Goal: Task Accomplishment & Management: Manage account settings

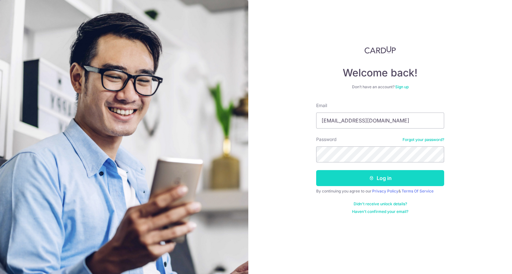
click at [406, 181] on button "Log in" at bounding box center [380, 178] width 128 height 16
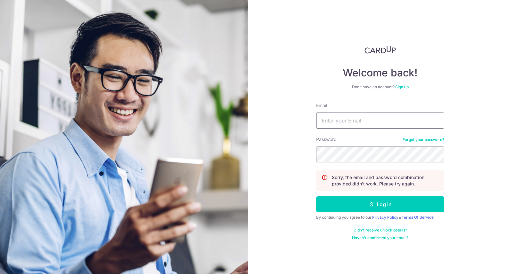
click at [432, 122] on input "Email" at bounding box center [380, 121] width 128 height 16
type input "[EMAIL_ADDRESS][DOMAIN_NAME]"
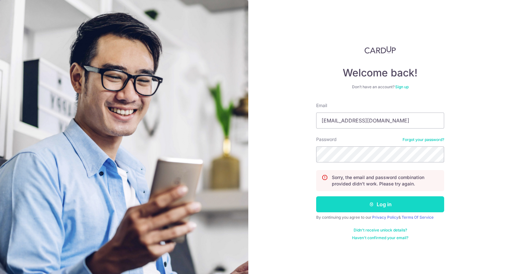
click at [423, 208] on button "Log in" at bounding box center [380, 205] width 128 height 16
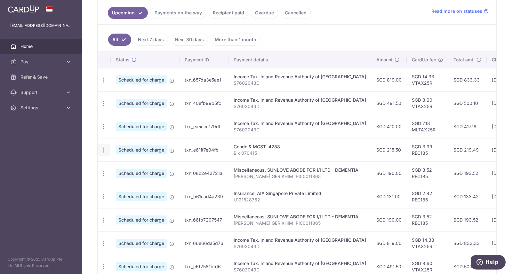
click at [103, 150] on icon "button" at bounding box center [104, 150] width 7 height 7
click at [117, 170] on link "Update payment" at bounding box center [131, 167] width 67 height 15
radio input "true"
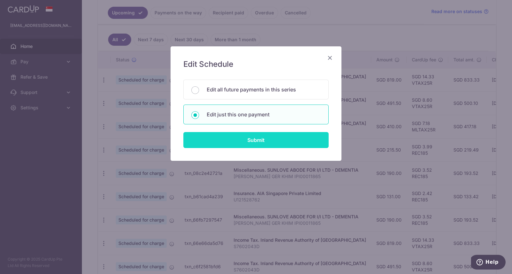
click at [293, 146] on input "Submit" at bounding box center [255, 140] width 145 height 16
radio input "true"
type input "215.50"
type input "[DATE]"
type input "Blk 070415"
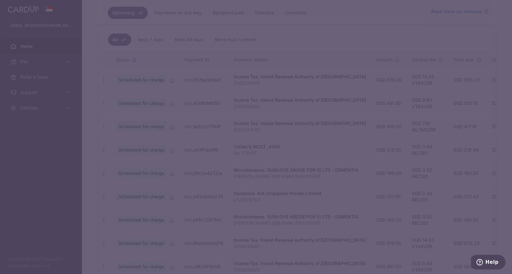
type input "REC185"
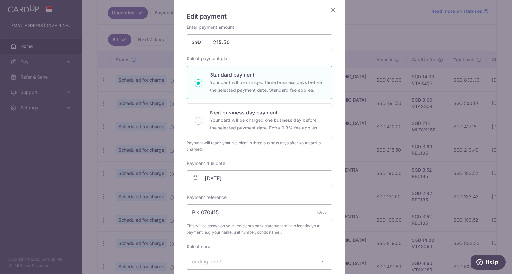
scroll to position [51, 0]
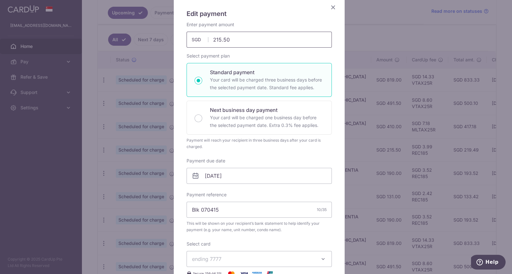
click at [274, 38] on input "215.50" at bounding box center [259, 40] width 145 height 16
type input "2"
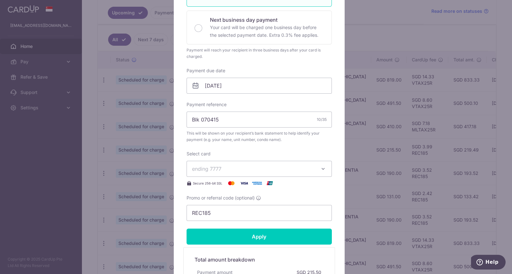
scroll to position [142, 0]
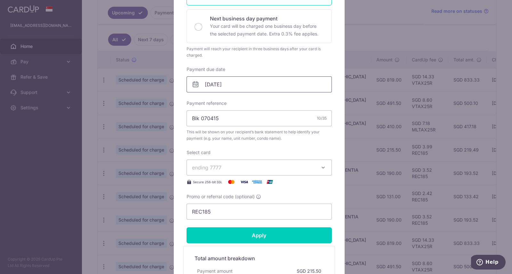
click at [273, 82] on input "[DATE]" at bounding box center [259, 85] width 145 height 16
type input "818.00"
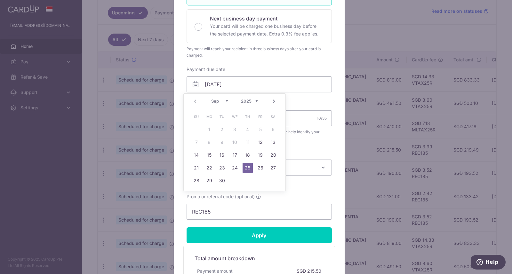
click at [248, 144] on link "11" at bounding box center [248, 142] width 10 height 10
type input "11/09/2025"
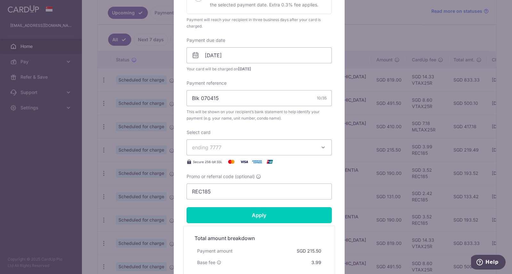
scroll to position [176, 0]
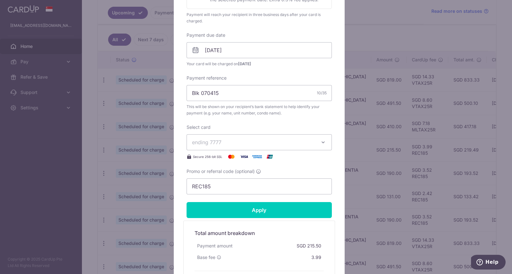
click at [320, 144] on icon "button" at bounding box center [323, 142] width 6 height 6
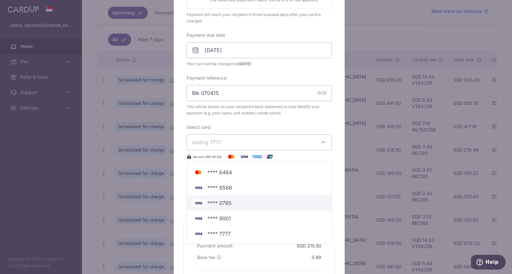
click at [232, 206] on span "**** 0785" at bounding box center [259, 203] width 134 height 8
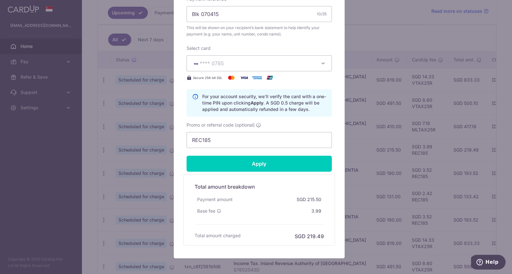
scroll to position [260, 0]
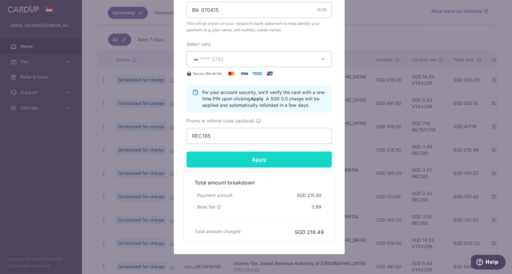
click at [288, 163] on input "Apply" at bounding box center [259, 160] width 145 height 16
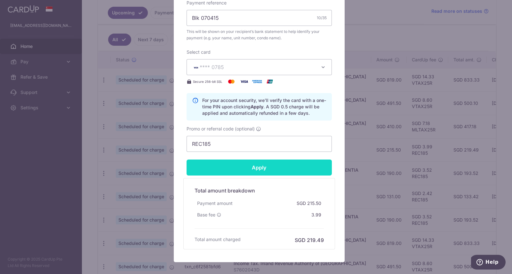
scroll to position [252, 0]
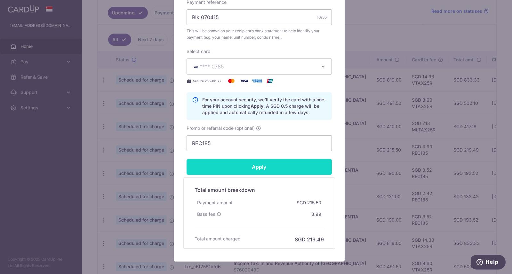
click at [270, 169] on input "Apply" at bounding box center [259, 167] width 145 height 16
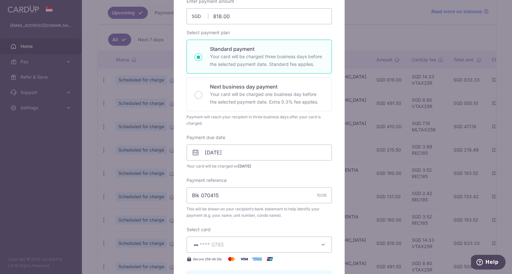
scroll to position [0, 0]
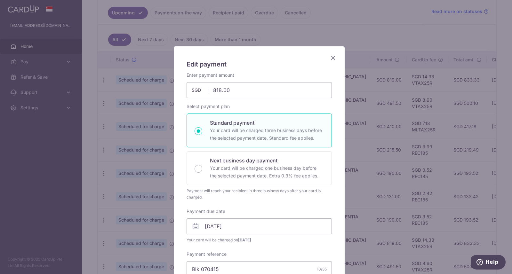
click at [329, 60] on icon "Close" at bounding box center [333, 58] width 8 height 8
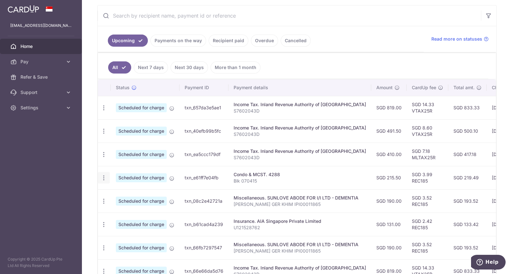
click at [101, 179] on icon "button" at bounding box center [104, 178] width 7 height 7
click at [118, 196] on span "Update payment" at bounding box center [138, 196] width 44 height 8
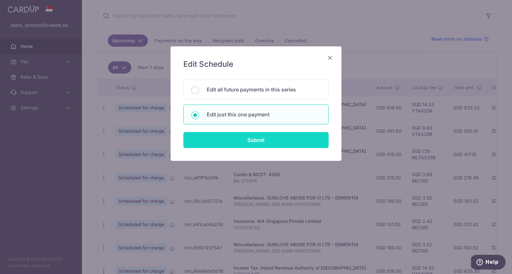
click at [292, 140] on input "Submit" at bounding box center [255, 140] width 145 height 16
radio input "true"
type input "215.50"
type input "[DATE]"
type input "Blk 070415"
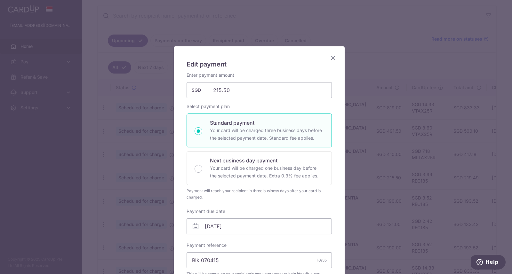
type input "REC185"
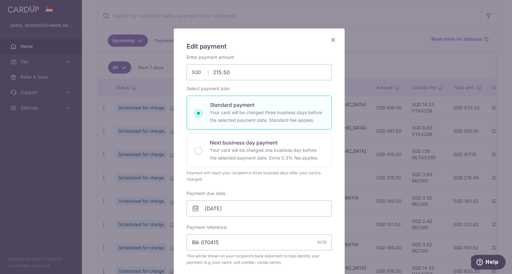
scroll to position [24, 0]
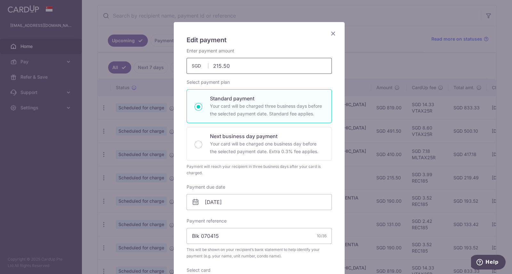
click at [290, 66] on input "215.50" at bounding box center [259, 66] width 145 height 16
type input "2"
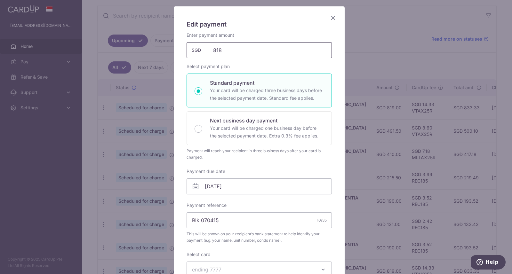
scroll to position [56, 0]
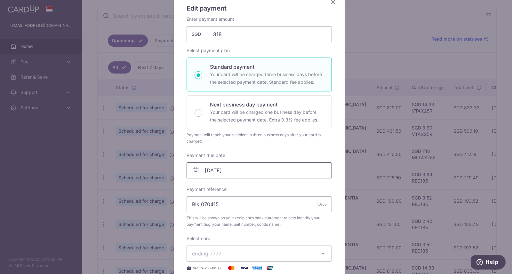
click at [263, 171] on input "[DATE]" at bounding box center [259, 171] width 145 height 16
type input "818.00"
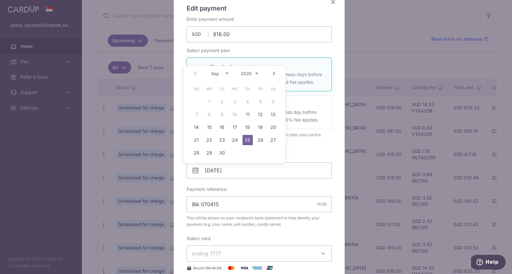
click at [250, 118] on link "11" at bounding box center [248, 115] width 10 height 10
type input "11/09/2025"
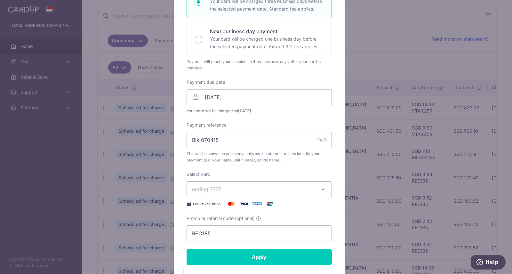
scroll to position [153, 0]
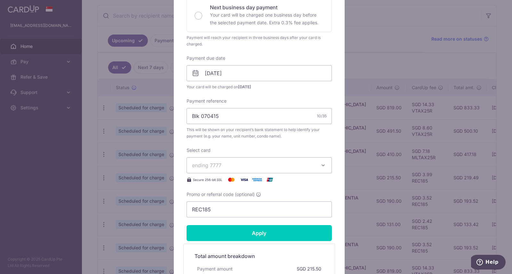
click at [316, 171] on button "ending 7777" at bounding box center [259, 166] width 145 height 16
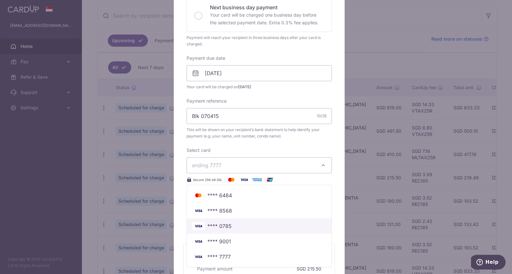
click at [241, 230] on link "**** 0785" at bounding box center [259, 226] width 145 height 15
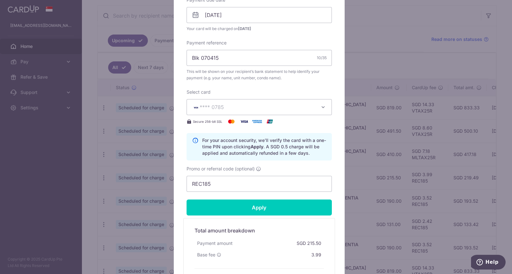
scroll to position [212, 0]
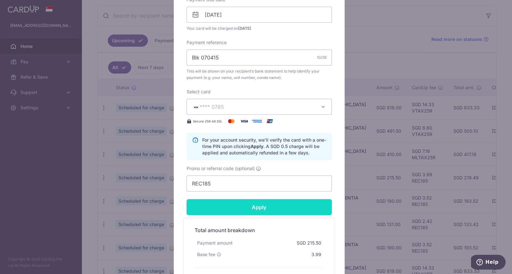
click at [280, 210] on input "Apply" at bounding box center [259, 207] width 145 height 16
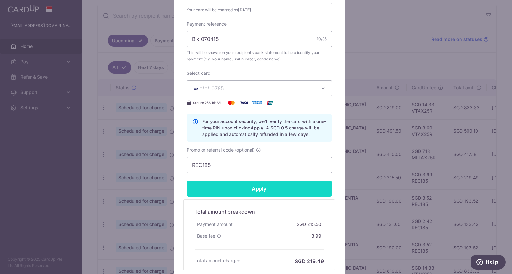
scroll to position [285, 0]
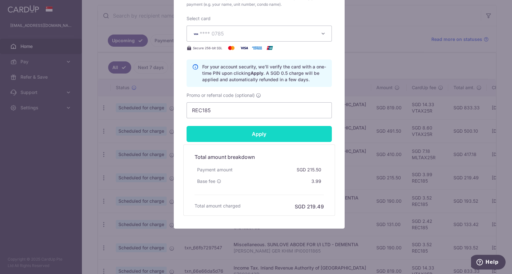
click at [263, 129] on input "Apply" at bounding box center [259, 134] width 145 height 16
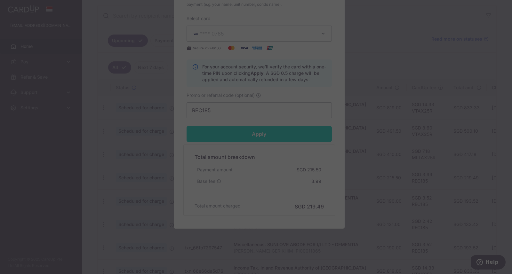
type input "Successfully Applied"
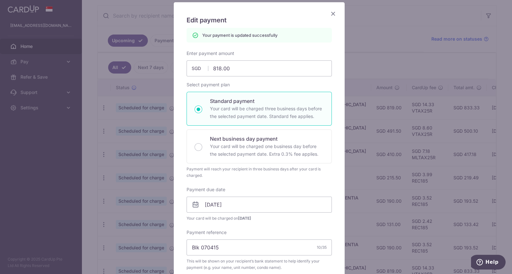
scroll to position [0, 0]
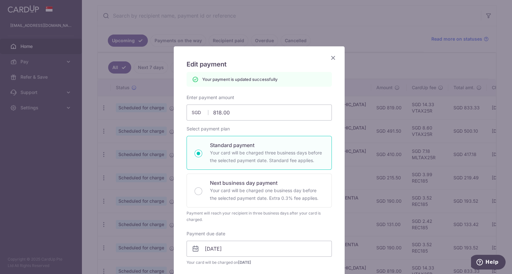
click at [330, 58] on icon "Close" at bounding box center [333, 58] width 8 height 8
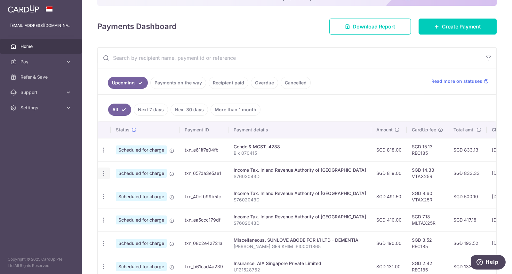
click at [104, 175] on icon "button" at bounding box center [104, 173] width 7 height 7
click at [149, 209] on span "Cancel payment" at bounding box center [138, 207] width 43 height 8
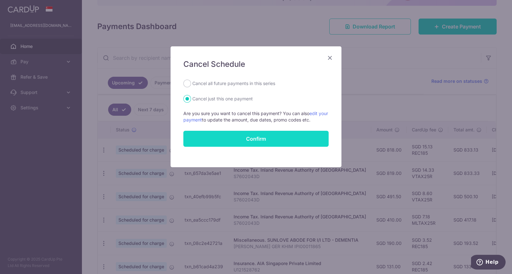
click at [280, 140] on button "Confirm" at bounding box center [255, 139] width 145 height 16
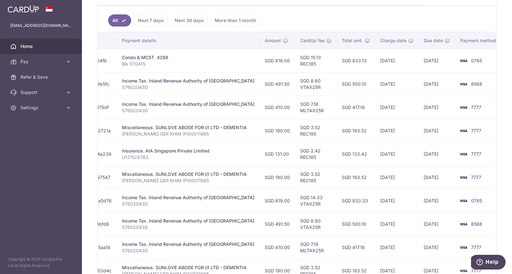
scroll to position [223, 0]
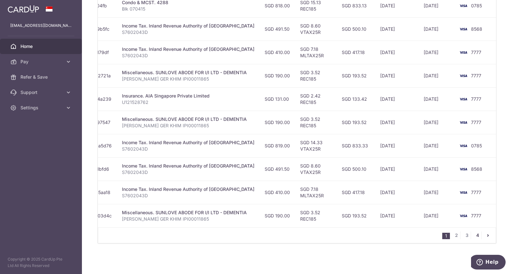
click at [474, 237] on link "4" at bounding box center [478, 236] width 8 height 8
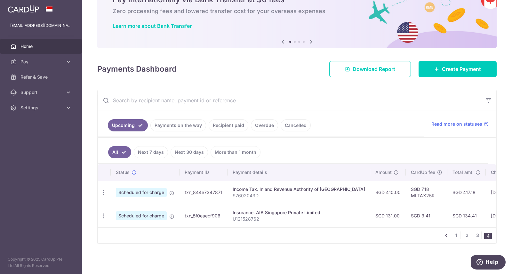
scroll to position [37, 0]
click at [478, 234] on ul "1 2 3 4" at bounding box center [469, 236] width 53 height 8
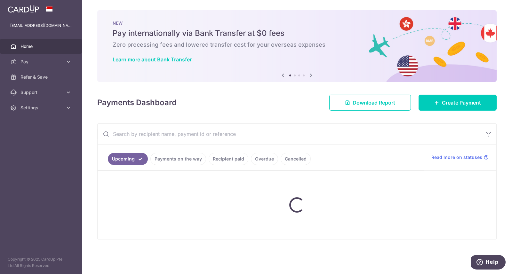
scroll to position [0, 0]
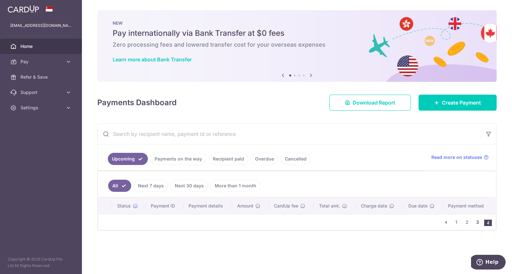
click at [479, 222] on link "3" at bounding box center [478, 223] width 8 height 8
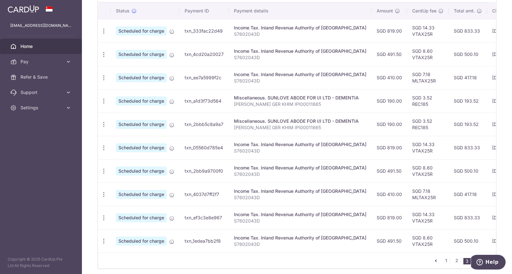
scroll to position [223, 0]
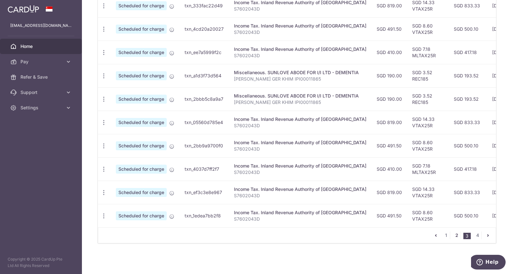
click at [454, 237] on link "2" at bounding box center [457, 236] width 8 height 8
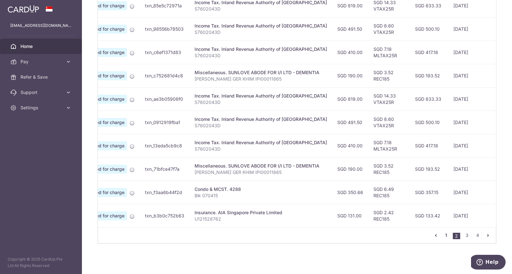
click at [443, 236] on link "1" at bounding box center [447, 236] width 8 height 8
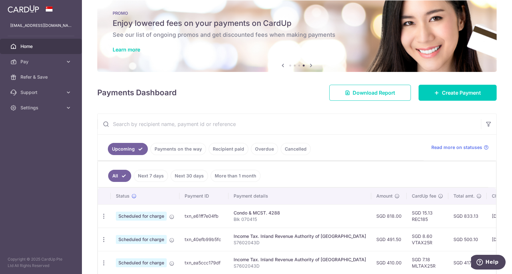
scroll to position [7, 0]
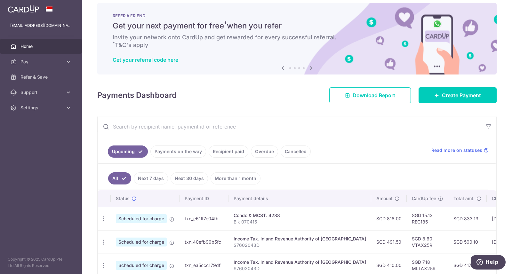
drag, startPoint x: 280, startPoint y: 215, endPoint x: 225, endPoint y: 218, distance: 54.5
click at [225, 218] on tr "Update payment Cancel payment Scheduled for charge txn_e61ff7e04fb Condo & MCST…" at bounding box center [357, 218] width 518 height 23
copy tr "Condo & MCST. 4288"
drag, startPoint x: 259, startPoint y: 224, endPoint x: 233, endPoint y: 222, distance: 26.3
click at [234, 222] on p "Blk 070415" at bounding box center [300, 222] width 133 height 6
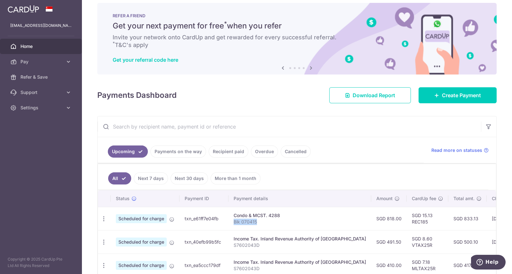
copy p "Blk 070415"
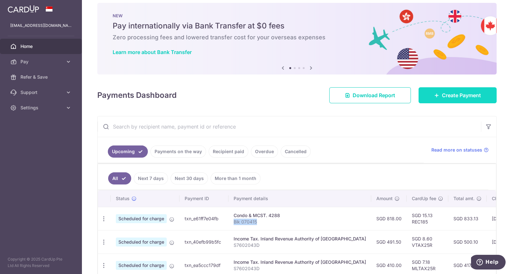
click at [447, 96] on span "Create Payment" at bounding box center [461, 96] width 39 height 8
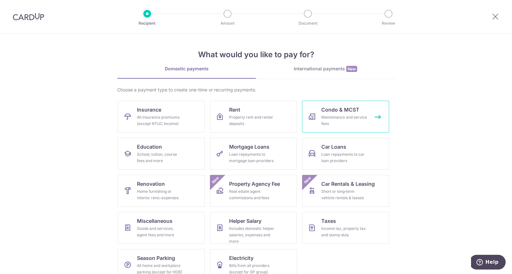
click at [329, 119] on div "Maintenance and service fees" at bounding box center [344, 120] width 46 height 13
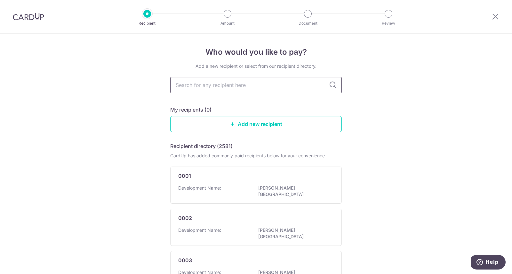
click at [243, 87] on input "text" at bounding box center [256, 85] width 172 height 16
type input "Condo & MCST. 4288"
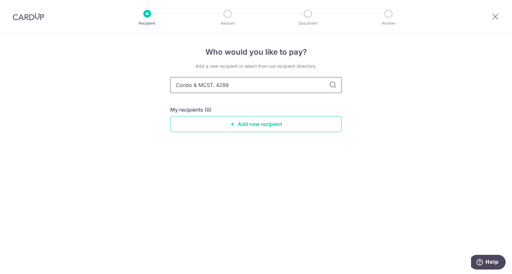
click at [263, 86] on input "Condo & MCST. 4288" at bounding box center [256, 85] width 172 height 16
type input "Condo & MCST. 4288"
click at [334, 85] on icon at bounding box center [333, 85] width 8 height 8
click at [267, 81] on input "Condo & MCST. 4288" at bounding box center [256, 85] width 172 height 16
type input "4288"
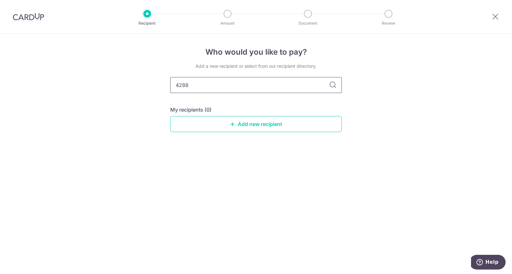
click at [267, 84] on input "4288" at bounding box center [256, 85] width 172 height 16
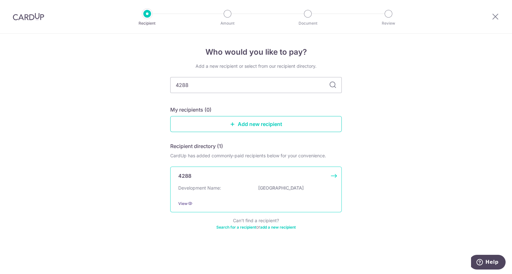
click at [269, 188] on p "[GEOGRAPHIC_DATA]" at bounding box center [294, 188] width 72 height 6
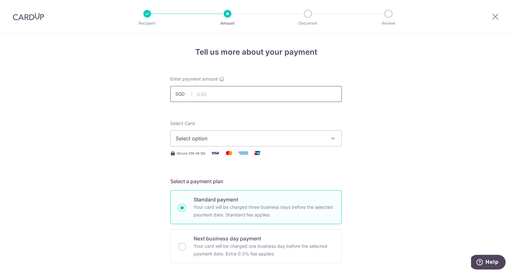
drag, startPoint x: 0, startPoint y: 0, endPoint x: 246, endPoint y: 95, distance: 263.8
click at [246, 95] on input "text" at bounding box center [256, 94] width 172 height 16
type input "477.41"
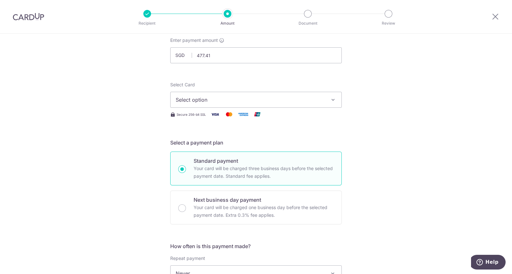
scroll to position [39, 0]
click at [331, 102] on icon "button" at bounding box center [333, 99] width 6 height 6
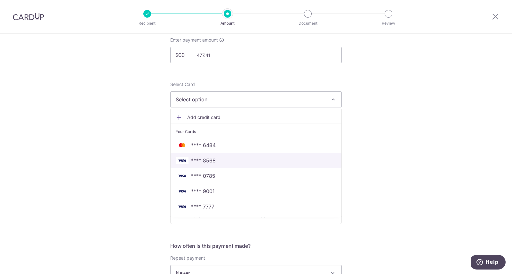
click at [307, 161] on span "**** 8568" at bounding box center [256, 161] width 161 height 8
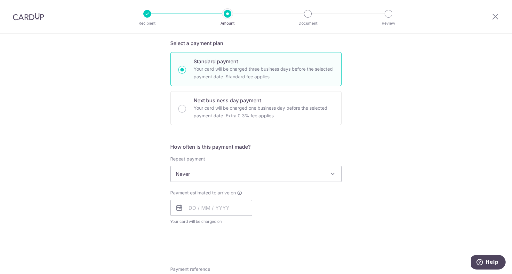
scroll to position [142, 0]
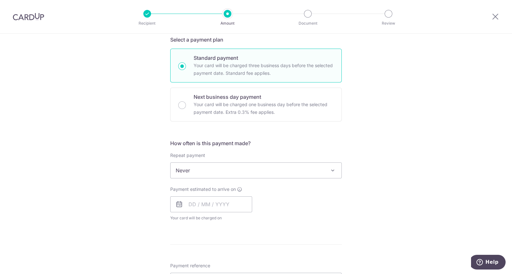
click at [332, 175] on span "Never" at bounding box center [256, 170] width 171 height 15
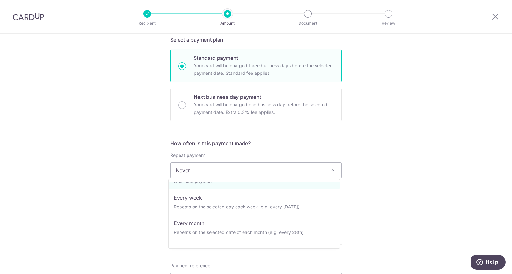
scroll to position [38, 0]
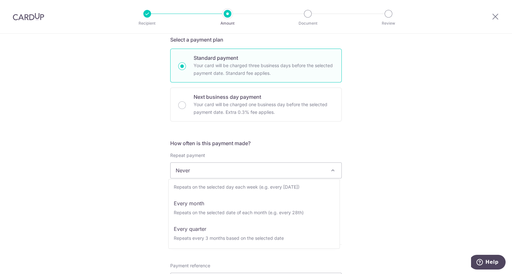
select select "4"
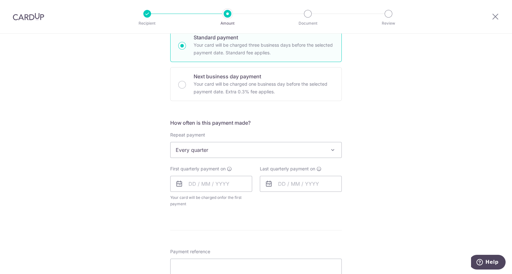
scroll to position [168, 0]
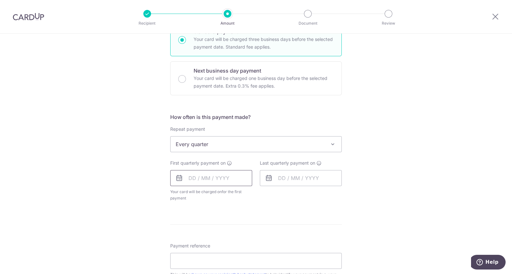
click at [218, 184] on input "text" at bounding box center [211, 178] width 82 height 16
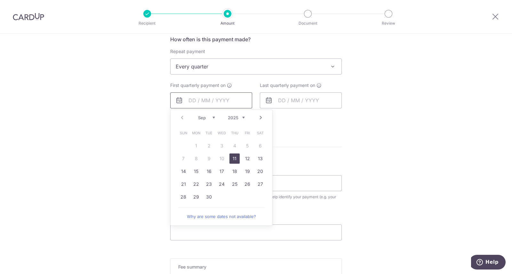
scroll to position [248, 0]
click at [234, 157] on link "11" at bounding box center [235, 157] width 10 height 10
type input "[DATE]"
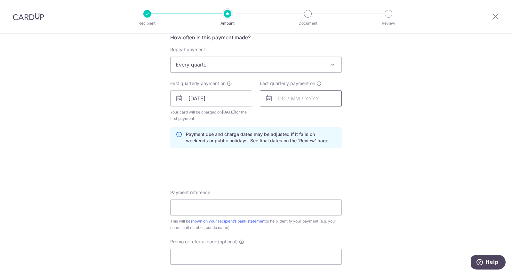
click at [326, 101] on input "text" at bounding box center [301, 99] width 82 height 16
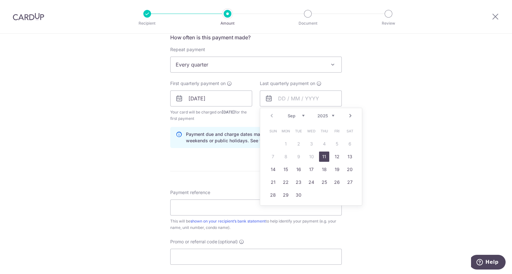
click at [349, 118] on link "Next" at bounding box center [351, 116] width 8 height 8
click at [352, 117] on link "Next" at bounding box center [351, 116] width 8 height 8
click at [351, 115] on link "Next" at bounding box center [351, 116] width 8 height 8
click at [351, 116] on link "Next" at bounding box center [351, 116] width 8 height 8
click at [351, 115] on link "Next" at bounding box center [351, 116] width 8 height 8
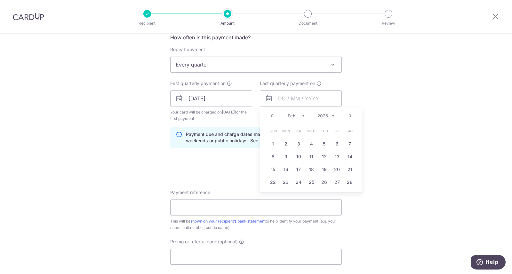
click at [351, 117] on link "Next" at bounding box center [351, 116] width 8 height 8
click at [351, 116] on link "Next" at bounding box center [351, 116] width 8 height 8
click at [351, 118] on link "Next" at bounding box center [351, 116] width 8 height 8
click at [352, 117] on link "Next" at bounding box center [351, 116] width 8 height 8
click at [350, 118] on link "Next" at bounding box center [351, 116] width 8 height 8
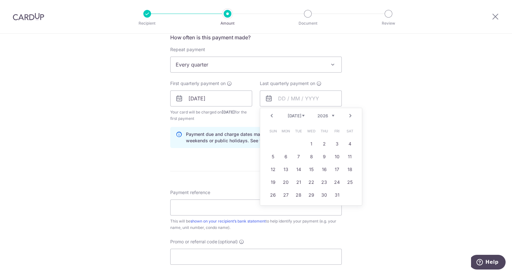
click at [350, 117] on link "Next" at bounding box center [351, 116] width 8 height 8
click at [347, 114] on link "Next" at bounding box center [351, 116] width 8 height 8
click at [350, 117] on link "Next" at bounding box center [351, 116] width 8 height 8
click at [270, 117] on link "Prev" at bounding box center [272, 116] width 8 height 8
click at [339, 160] on link "11" at bounding box center [337, 157] width 10 height 10
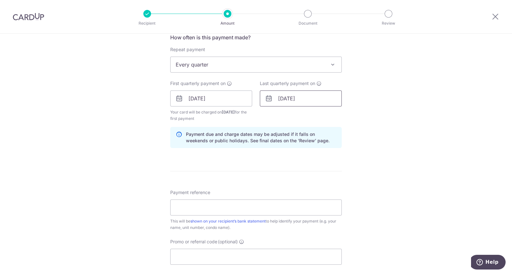
click at [318, 100] on input "11/09/2026" at bounding box center [301, 99] width 82 height 16
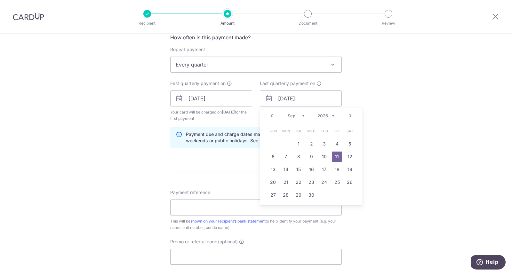
click at [351, 158] on link "12" at bounding box center [350, 157] width 10 height 10
type input "12/09/2026"
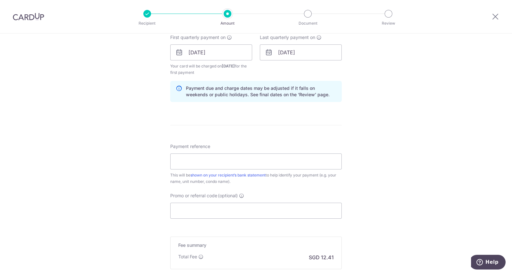
scroll to position [302, 0]
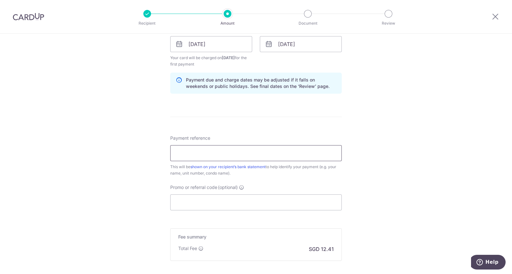
click at [293, 154] on input "Payment reference" at bounding box center [256, 153] width 172 height 16
paste input "Blk 070415"
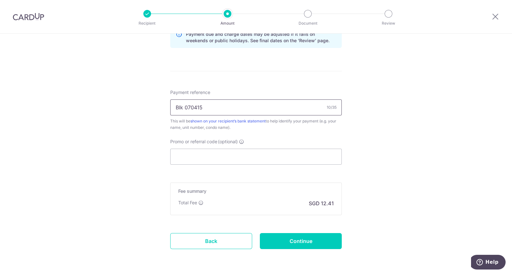
scroll to position [353, 0]
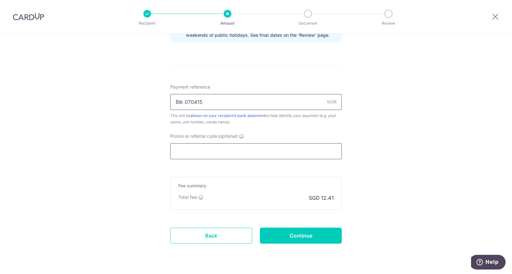
type input "Blk 070415"
click at [314, 150] on input "Promo or referral code (optional)" at bounding box center [256, 151] width 172 height 16
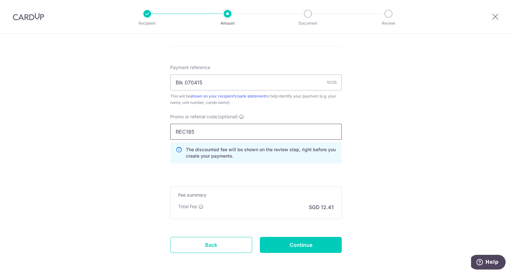
scroll to position [399, 0]
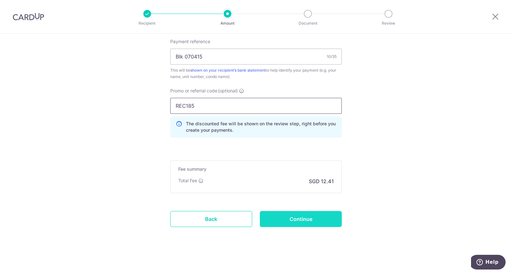
type input "REC185"
click at [320, 221] on input "Continue" at bounding box center [301, 219] width 82 height 16
type input "Create Schedule"
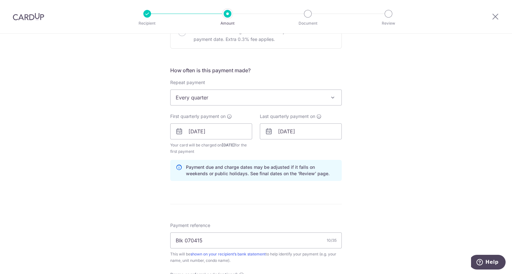
scroll to position [211, 0]
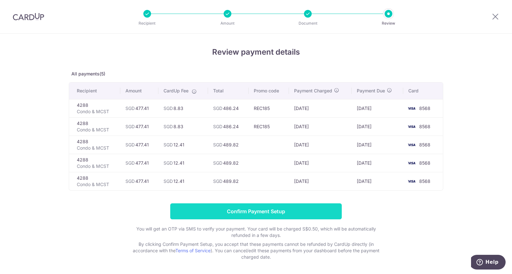
click at [311, 214] on input "Confirm Payment Setup" at bounding box center [256, 212] width 172 height 16
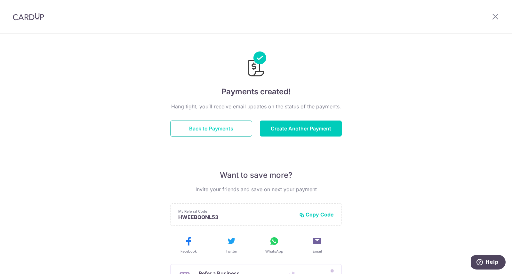
click at [218, 129] on button "Back to Payments" at bounding box center [211, 129] width 82 height 16
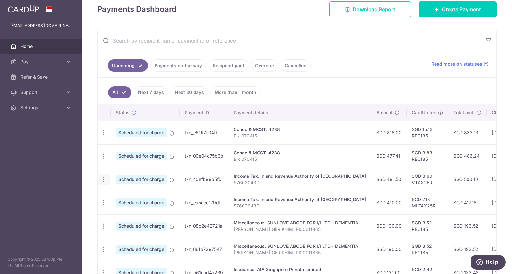
click at [107, 180] on div "Update payment Cancel payment" at bounding box center [104, 180] width 12 height 12
click at [106, 178] on icon "button" at bounding box center [104, 179] width 7 height 7
click at [138, 197] on span "Update payment" at bounding box center [138, 197] width 44 height 8
radio input "true"
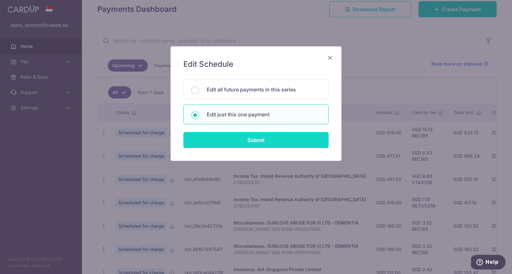
click at [252, 138] on input "Submit" at bounding box center [255, 140] width 145 height 16
radio input "true"
type input "491.50"
type input "15/09/2025"
type input "S7602043D"
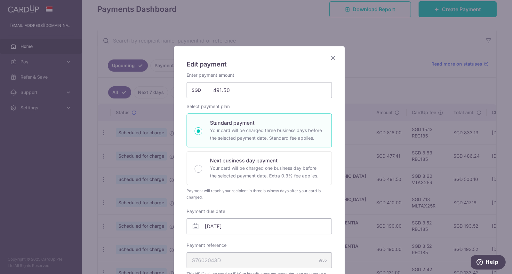
type input "VTAX25R"
click at [235, 89] on input "491.50" at bounding box center [259, 90] width 145 height 16
type input "4"
type input "13.52"
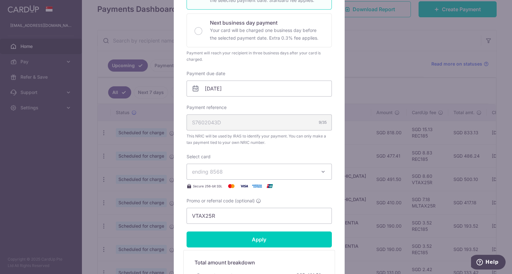
scroll to position [138, 0]
click at [237, 86] on input "15/09/2025" at bounding box center [259, 88] width 145 height 16
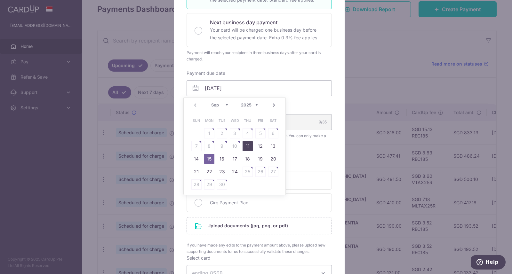
click at [246, 147] on link "11" at bounding box center [248, 146] width 10 height 10
type input "[DATE]"
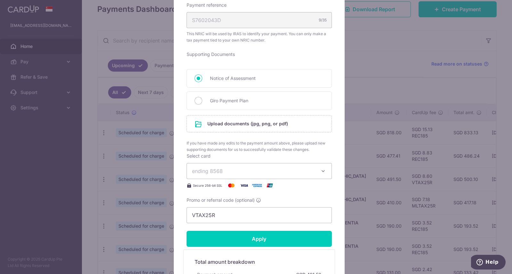
scroll to position [249, 0]
click at [236, 100] on span "Giro Payment Plan" at bounding box center [267, 101] width 114 height 8
click at [202, 100] on input "Giro Payment Plan" at bounding box center [199, 101] width 8 height 8
radio input "true"
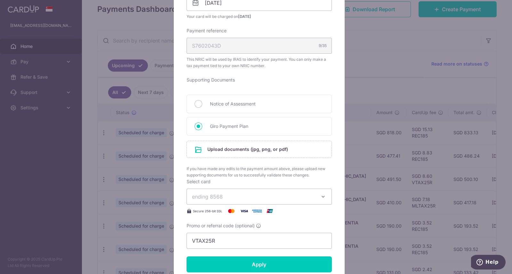
scroll to position [223, 0]
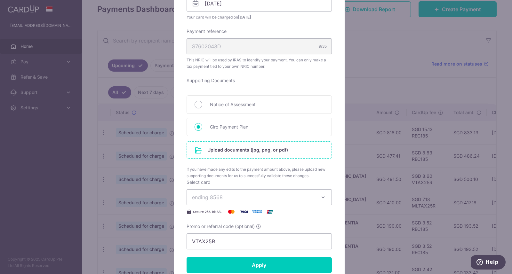
click at [220, 150] on input "file" at bounding box center [259, 150] width 145 height 17
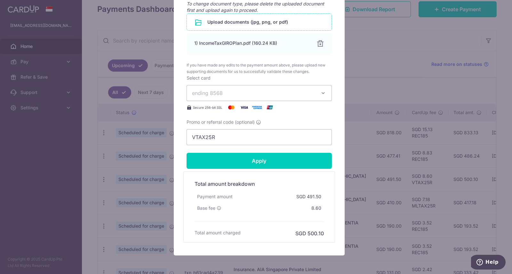
scroll to position [367, 0]
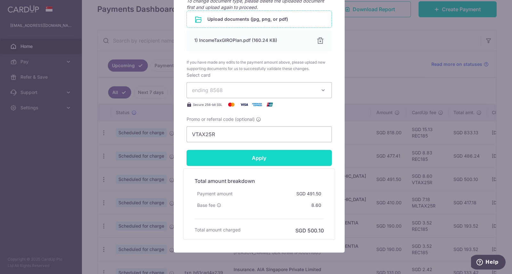
click at [252, 161] on input "Apply" at bounding box center [259, 158] width 145 height 16
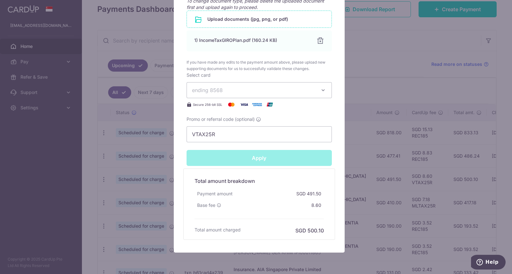
type input "Successfully Applied"
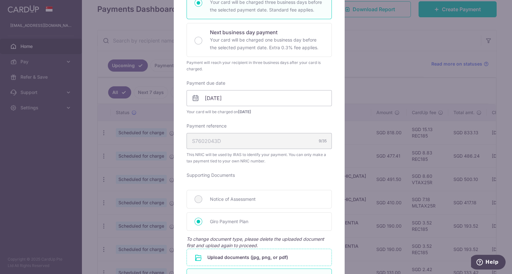
scroll to position [0, 0]
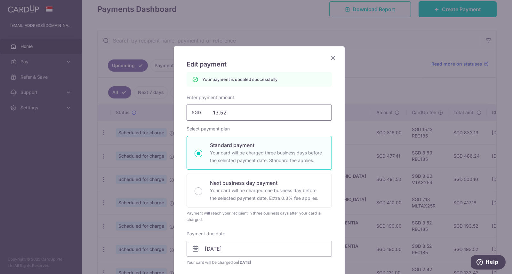
click at [231, 113] on input "13.52" at bounding box center [259, 113] width 145 height 16
type input "13.53"
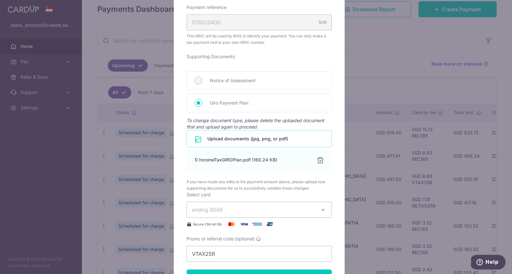
scroll to position [391, 0]
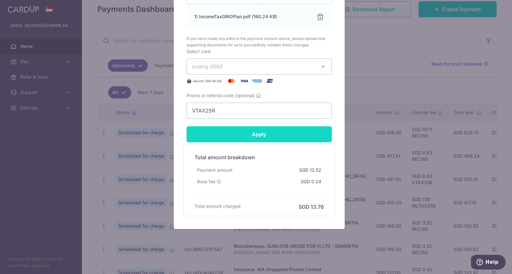
click at [244, 136] on input "Apply" at bounding box center [259, 134] width 145 height 16
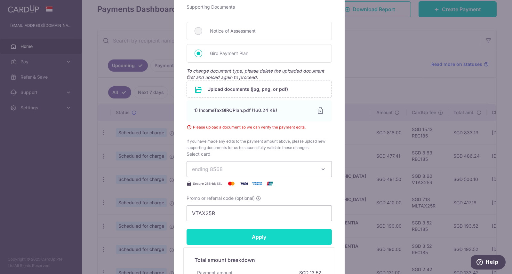
scroll to position [291, 0]
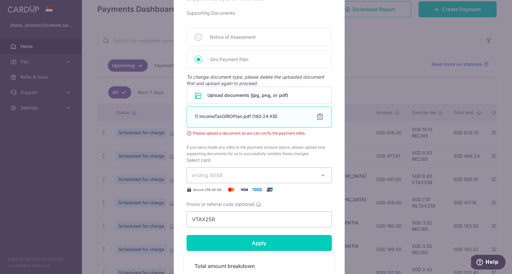
click at [319, 117] on div at bounding box center [320, 117] width 8 height 8
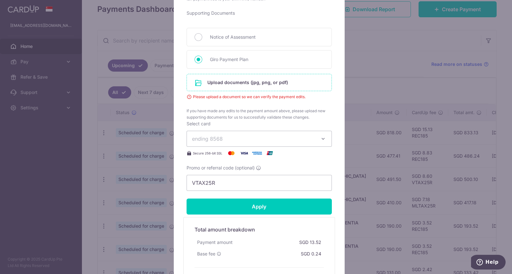
click at [256, 83] on input "file" at bounding box center [259, 82] width 145 height 17
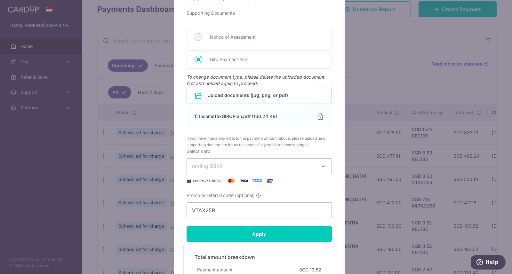
scroll to position [391, 0]
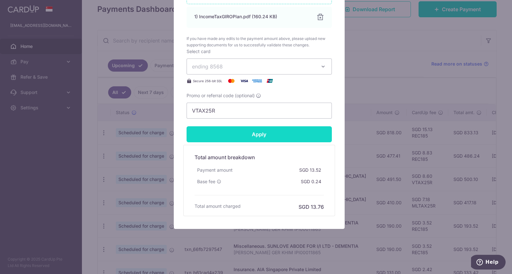
click at [247, 135] on input "Apply" at bounding box center [259, 134] width 145 height 16
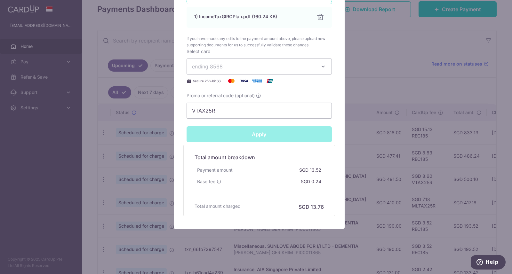
type input "Successfully Applied"
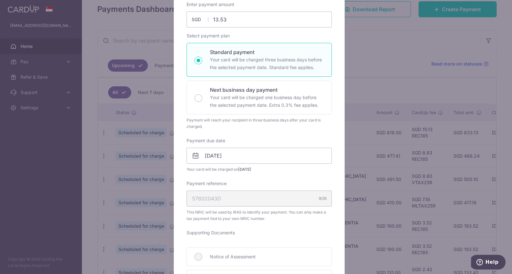
scroll to position [0, 0]
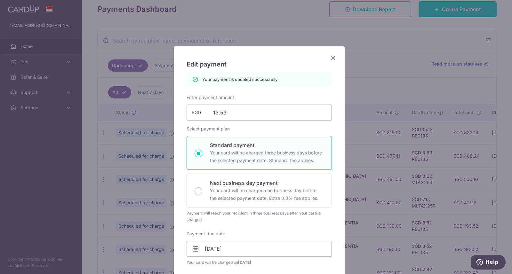
click at [333, 57] on icon "Close" at bounding box center [333, 58] width 8 height 8
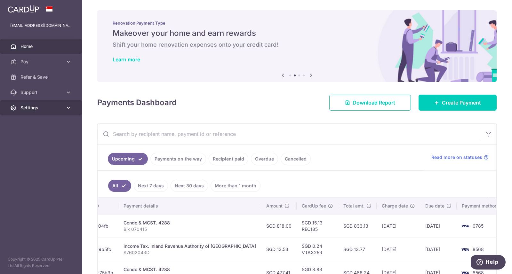
click at [26, 113] on link "Settings" at bounding box center [41, 107] width 82 height 15
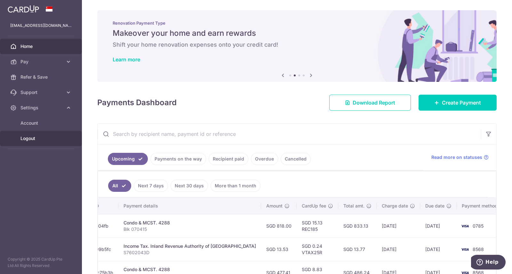
click at [34, 140] on span "Logout" at bounding box center [41, 138] width 42 height 6
